Goal: Information Seeking & Learning: Learn about a topic

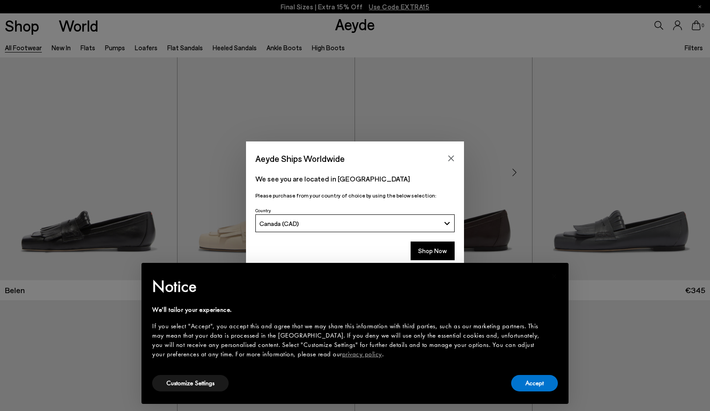
click at [450, 158] on icon "Close" at bounding box center [451, 158] width 7 height 7
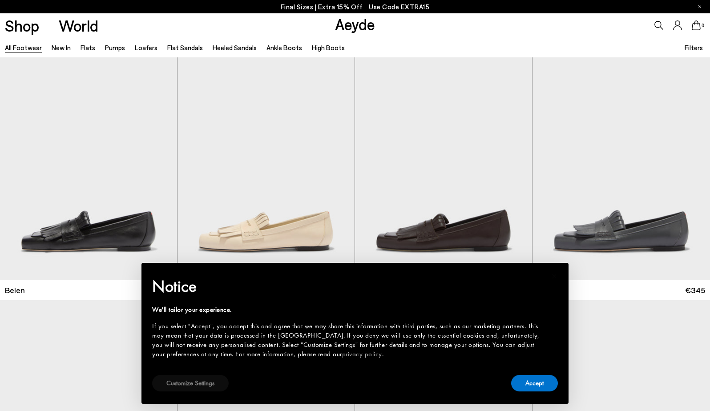
click at [199, 387] on button "Customize Settings" at bounding box center [190, 383] width 77 height 16
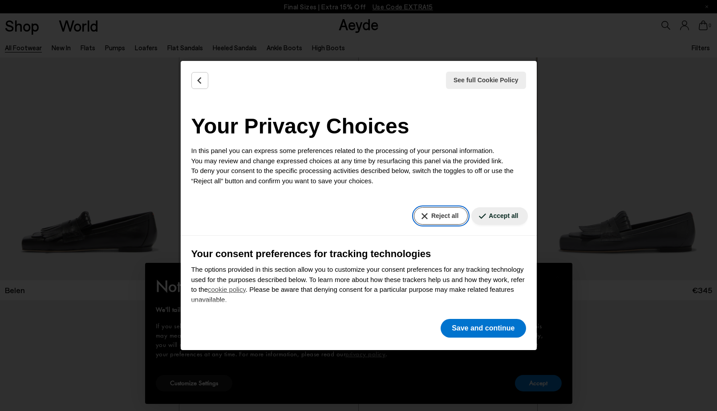
click at [427, 217] on button "Reject all" at bounding box center [441, 215] width 54 height 17
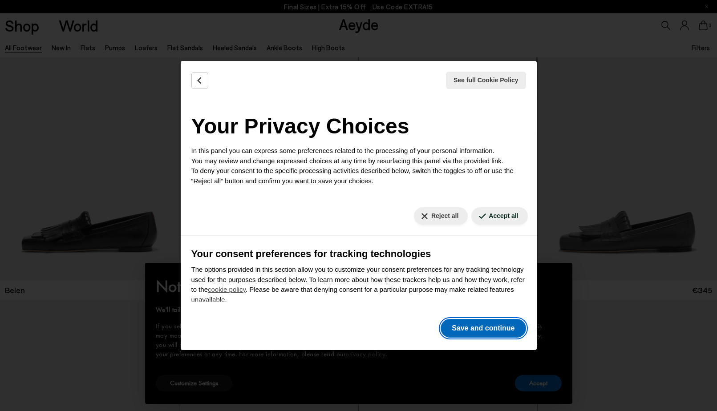
click at [483, 330] on button "Save and continue" at bounding box center [482, 328] width 85 height 19
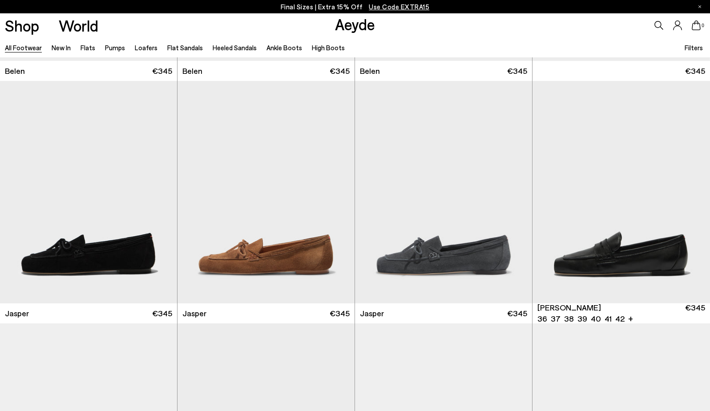
scroll to position [314, 0]
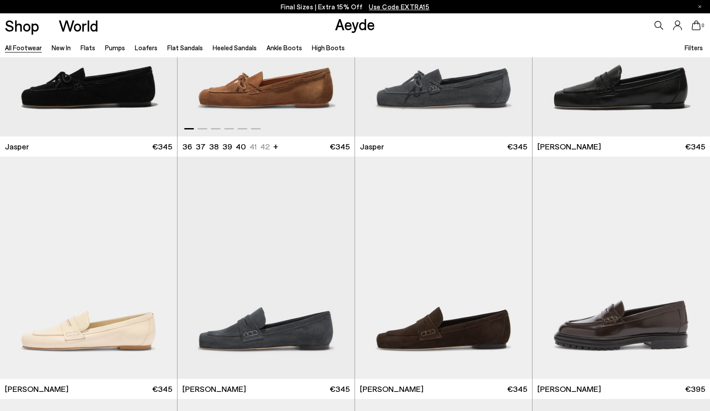
scroll to position [691, 0]
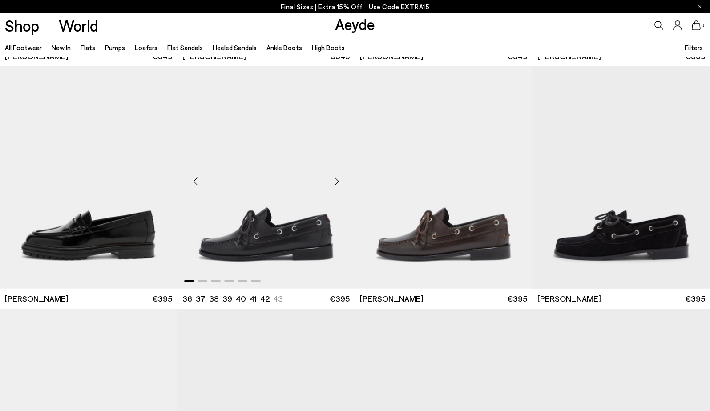
scroll to position [944, 0]
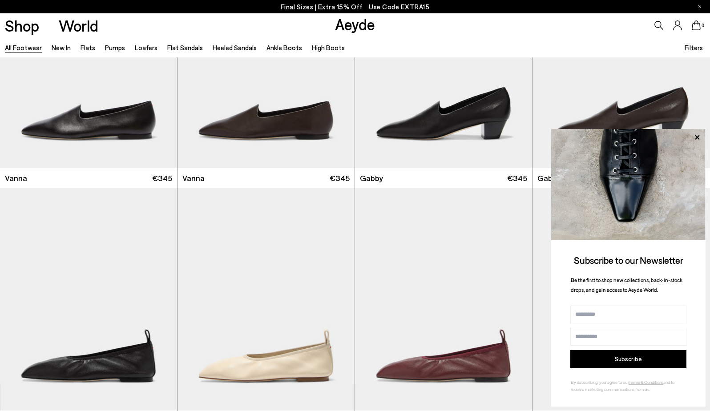
scroll to position [1170, 0]
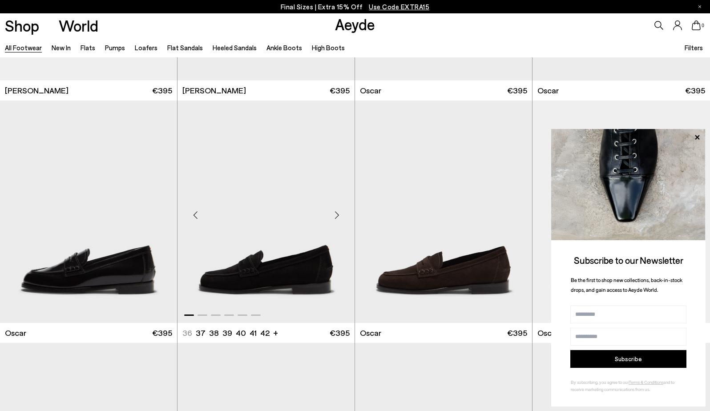
click at [310, 258] on img "1 / 6" at bounding box center [266, 212] width 177 height 222
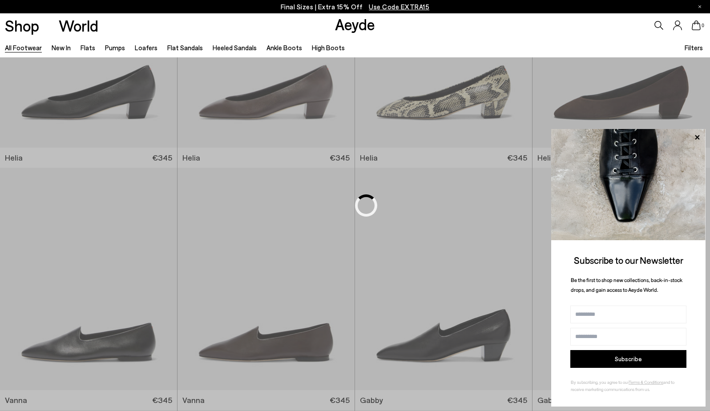
scroll to position [336, 0]
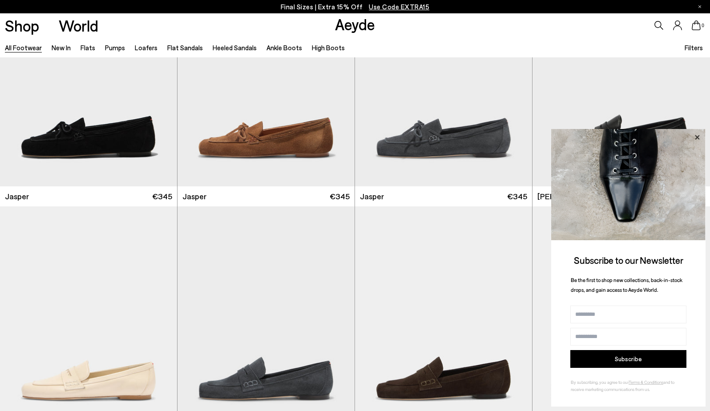
click at [697, 136] on icon at bounding box center [697, 138] width 12 height 12
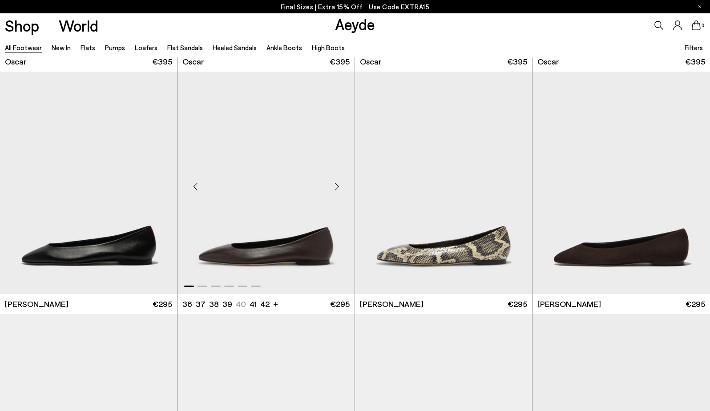
scroll to position [1150, 0]
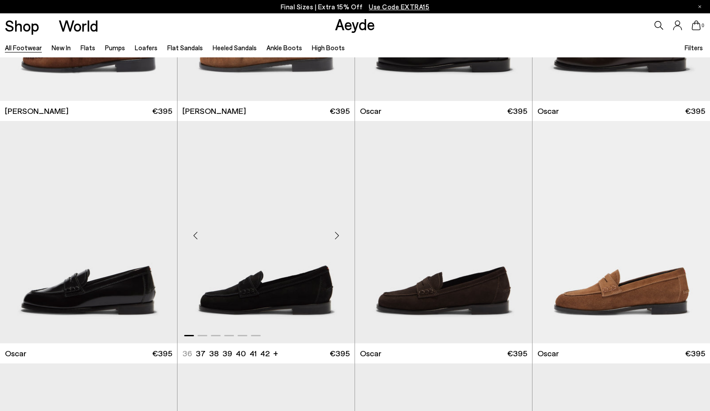
click at [338, 235] on div "Next slide" at bounding box center [336, 235] width 27 height 27
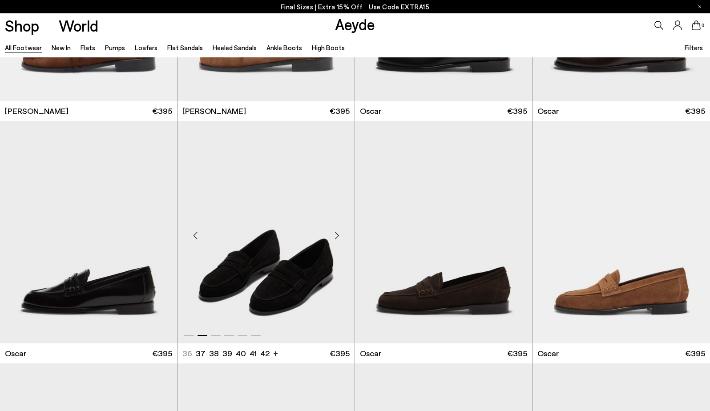
click at [338, 235] on div "Next slide" at bounding box center [336, 235] width 27 height 27
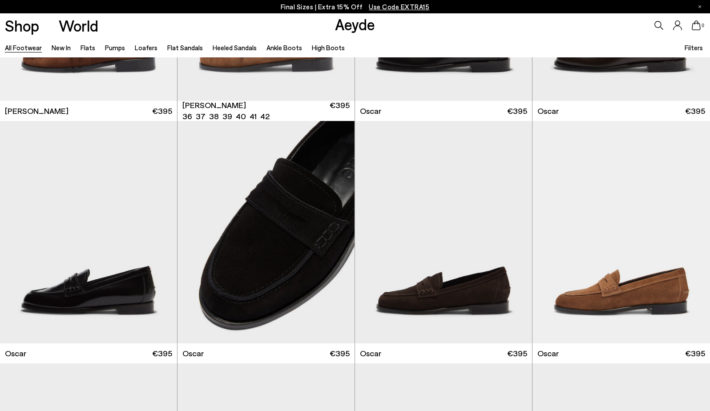
scroll to position [1546, 0]
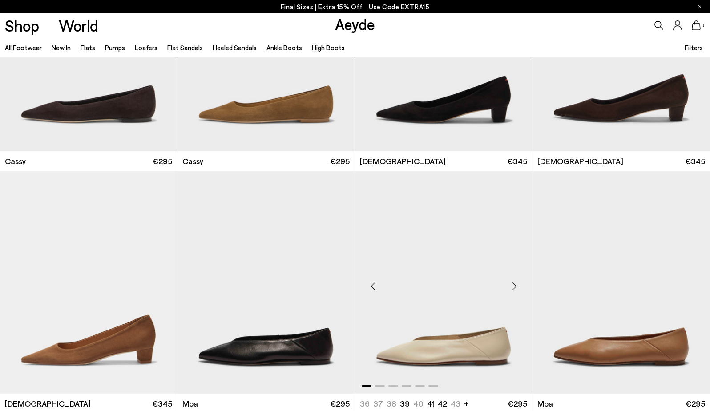
scroll to position [3898, 0]
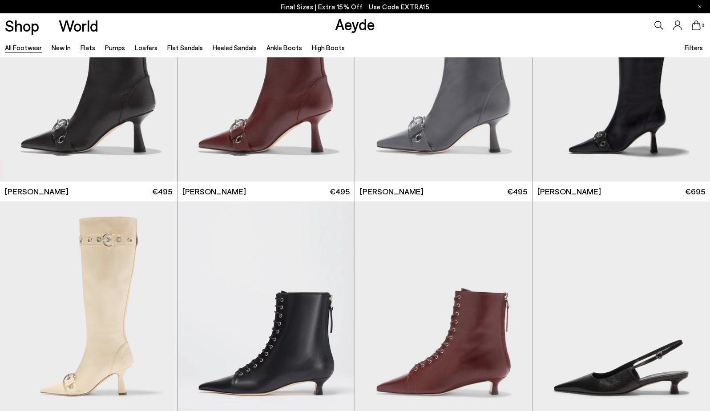
scroll to position [6155, 0]
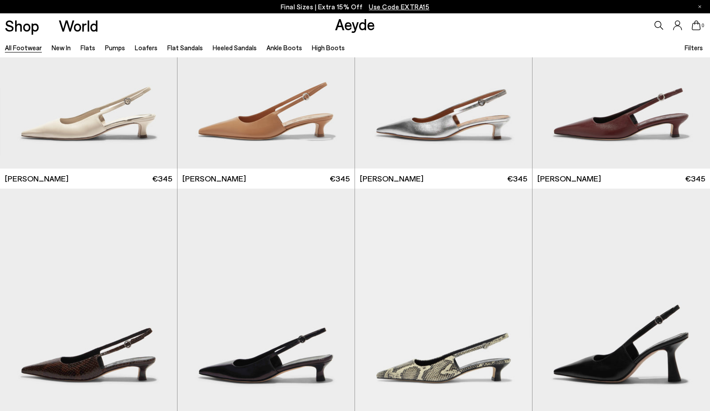
scroll to position [4245, 0]
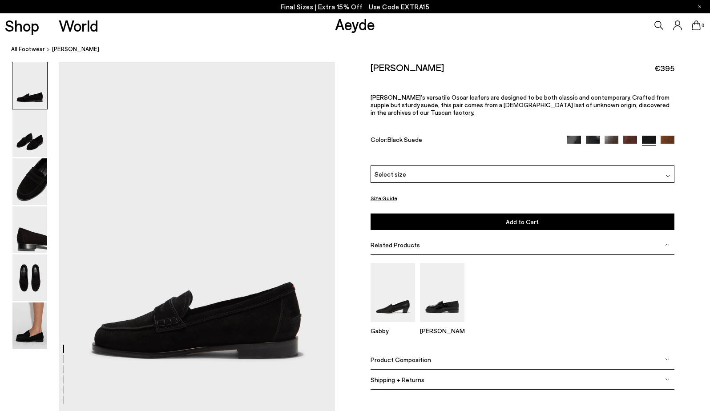
click at [382, 193] on button "Size Guide" at bounding box center [384, 198] width 27 height 11
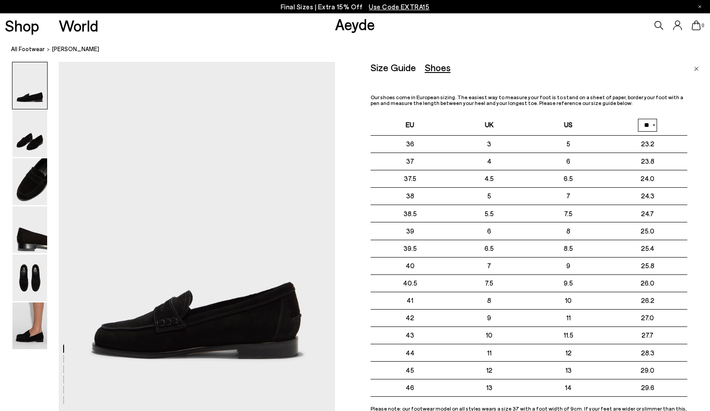
click at [653, 125] on select "** **" at bounding box center [647, 125] width 19 height 13
select select "**"
click at [638, 119] on select "** **" at bounding box center [647, 125] width 19 height 13
click at [315, 7] on p "Final Sizes | Extra 15% Off Use Code EXTRA15" at bounding box center [355, 6] width 149 height 11
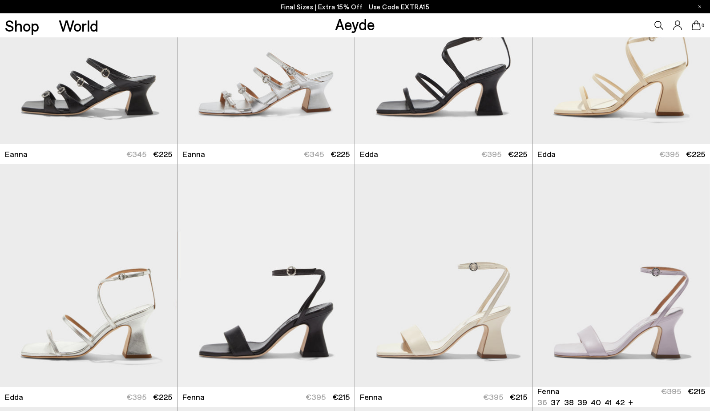
scroll to position [3349, 0]
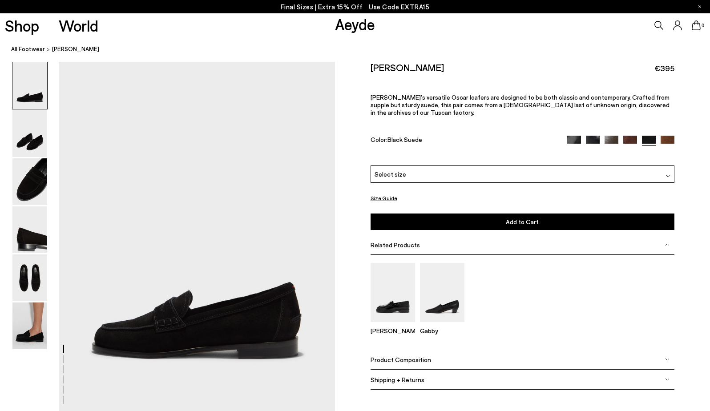
click at [404, 356] on span "Product Composition" at bounding box center [401, 360] width 61 height 8
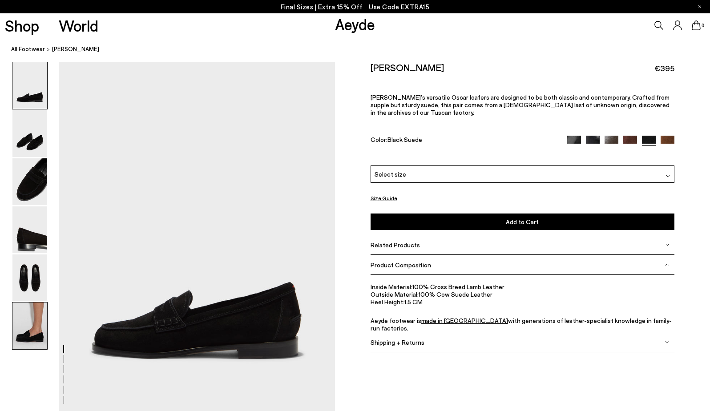
click at [36, 320] on img at bounding box center [29, 326] width 35 height 47
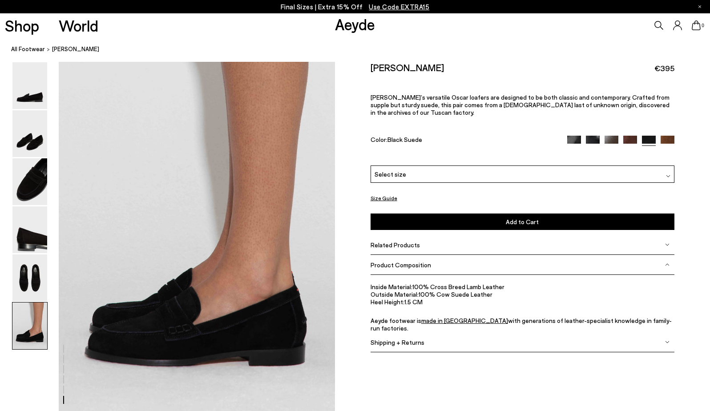
scroll to position [1891, 0]
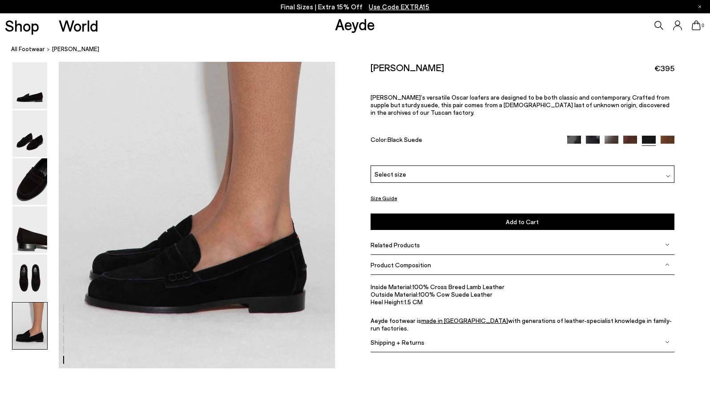
click at [658, 26] on icon at bounding box center [658, 25] width 9 height 9
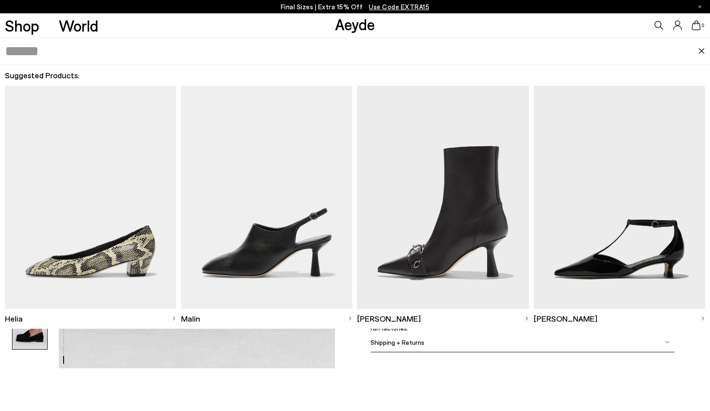
click at [44, 51] on input "text" at bounding box center [351, 51] width 693 height 27
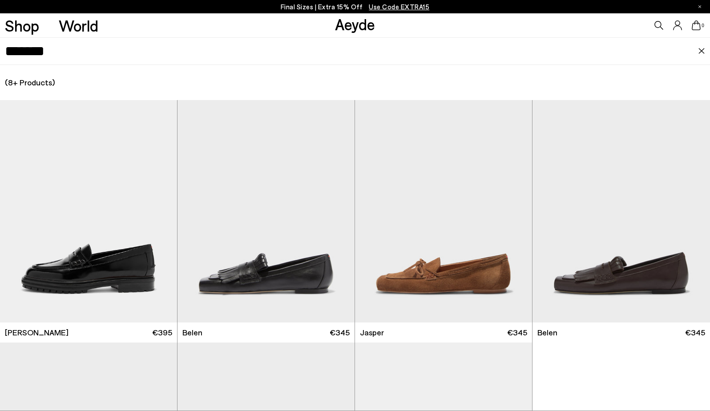
type input "*******"
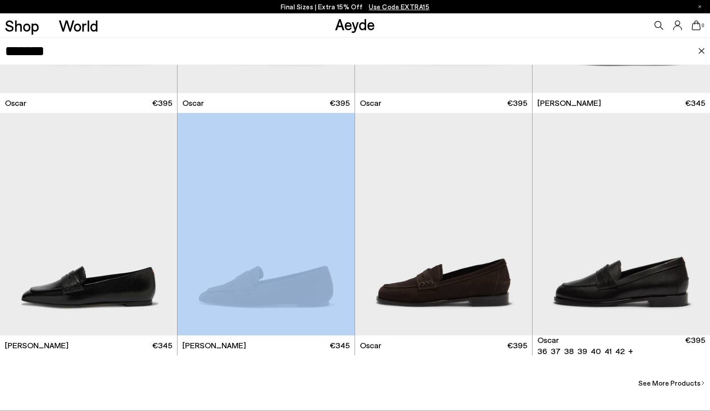
scroll to position [2417, 0]
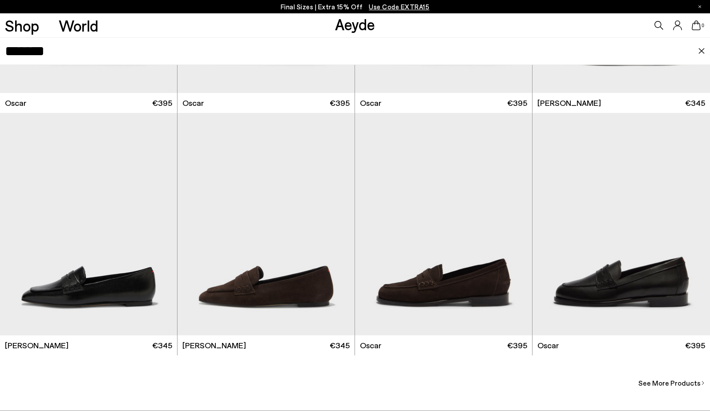
click at [609, 366] on div at bounding box center [355, 130] width 710 height 518
click at [674, 383] on span "See More Products" at bounding box center [669, 383] width 62 height 11
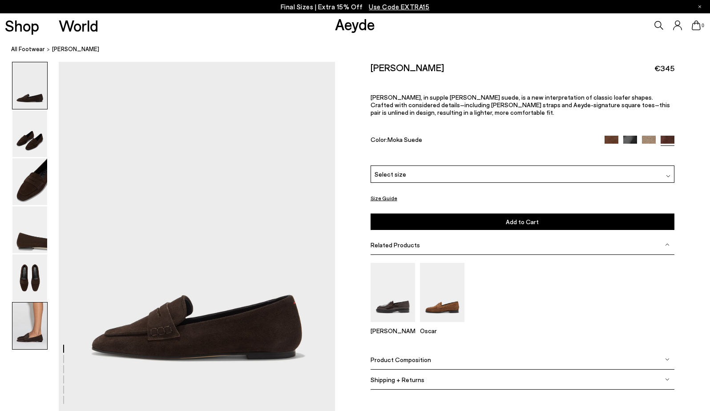
click at [26, 319] on img at bounding box center [29, 326] width 35 height 47
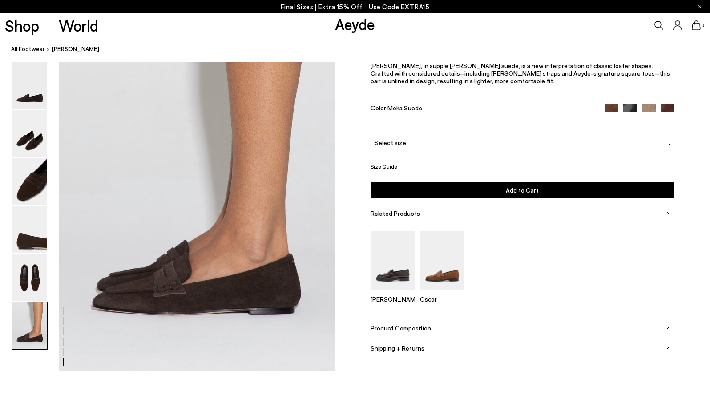
scroll to position [1891, 0]
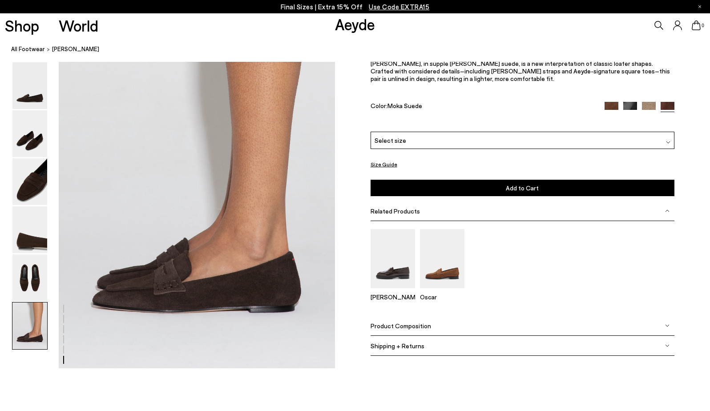
click at [413, 326] on span "Product Composition" at bounding box center [401, 326] width 61 height 8
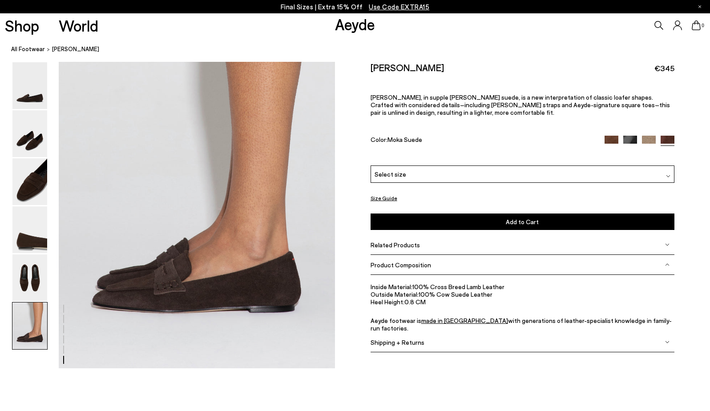
click at [656, 27] on icon at bounding box center [658, 25] width 9 height 9
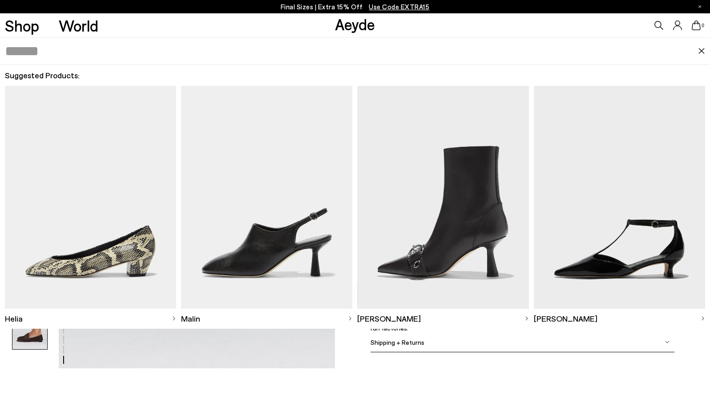
click at [658, 24] on icon at bounding box center [658, 25] width 9 height 9
click at [28, 53] on input "text" at bounding box center [351, 51] width 693 height 27
type input "****"
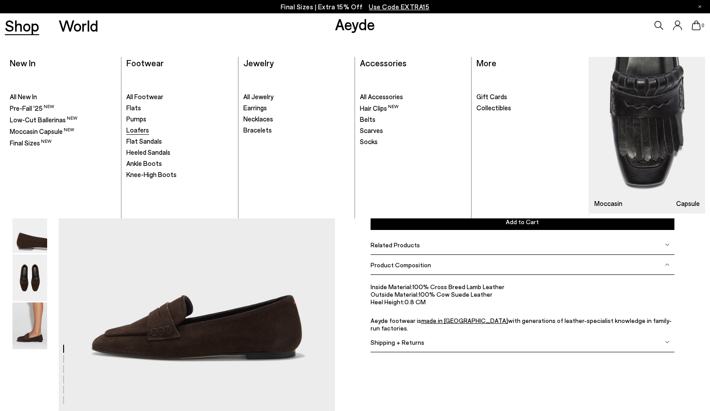
click at [133, 129] on span "Loafers" at bounding box center [137, 130] width 23 height 8
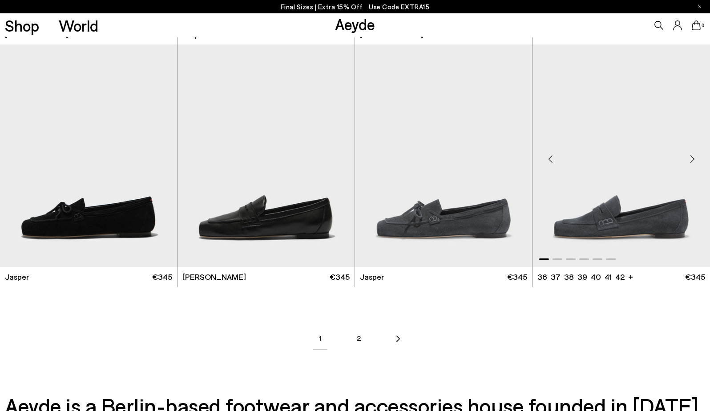
scroll to position [1412, 0]
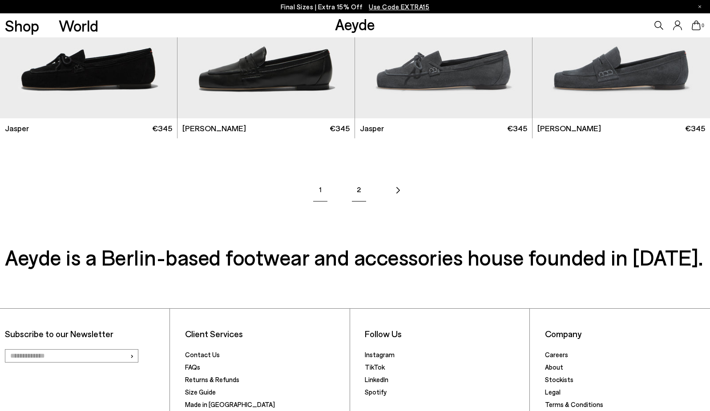
click at [358, 186] on link "2" at bounding box center [358, 189] width 31 height 31
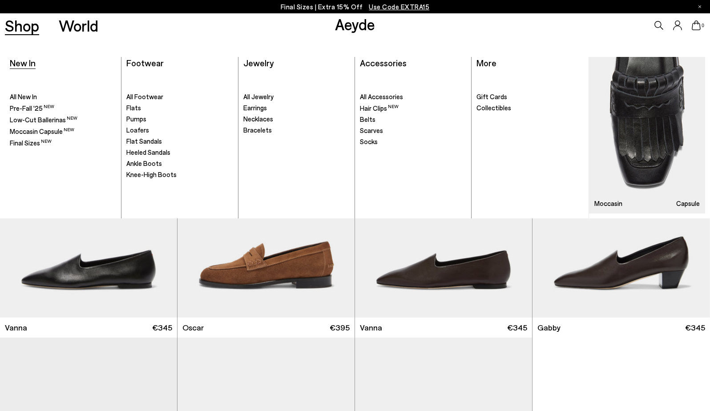
click at [23, 66] on span "New In" at bounding box center [23, 62] width 26 height 11
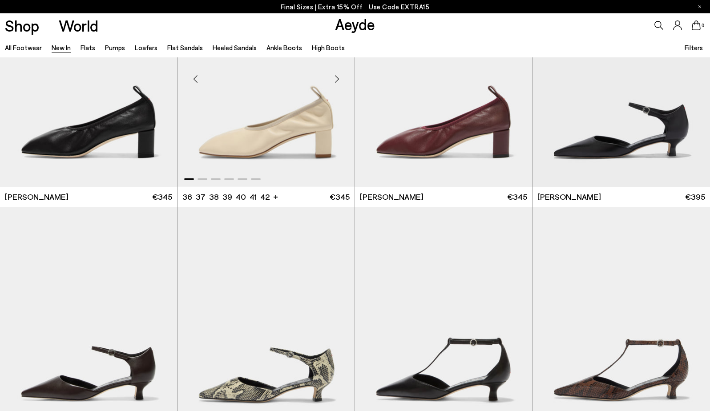
scroll to position [1948, 0]
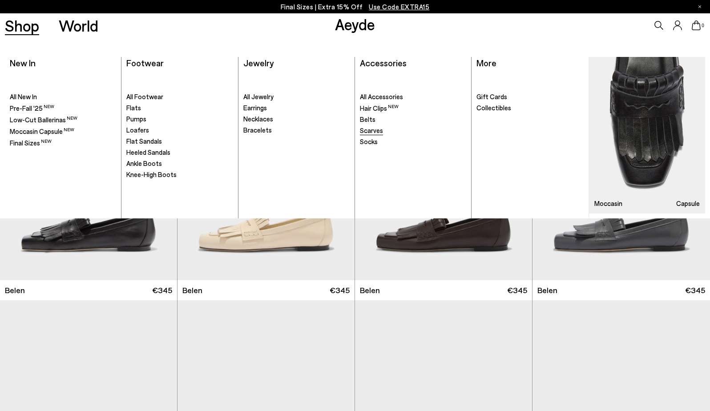
click at [372, 132] on span "Scarves" at bounding box center [371, 130] width 23 height 8
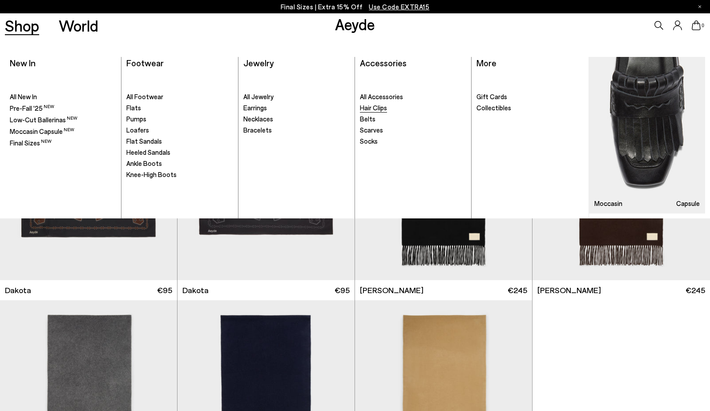
click at [374, 108] on span "Hair Clips" at bounding box center [373, 108] width 27 height 8
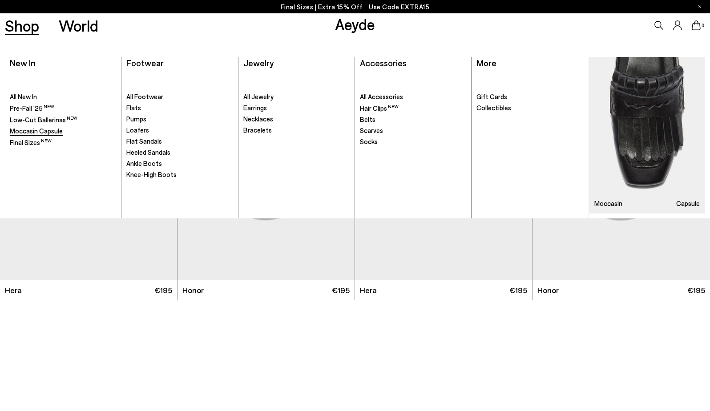
click at [37, 128] on span "Moccasin Capsule" at bounding box center [36, 131] width 53 height 8
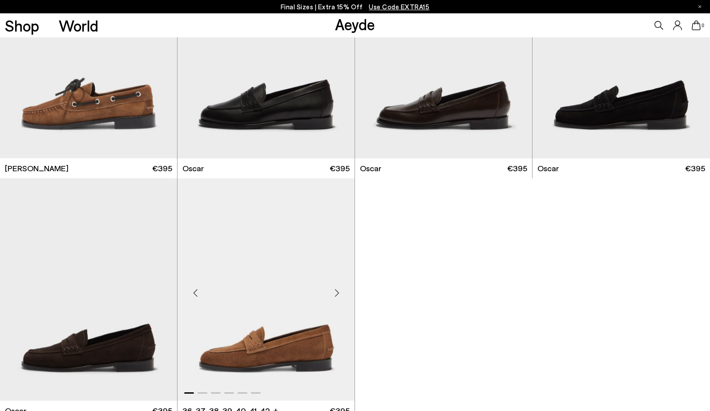
scroll to position [916, 0]
